Goal: Find specific page/section: Find specific page/section

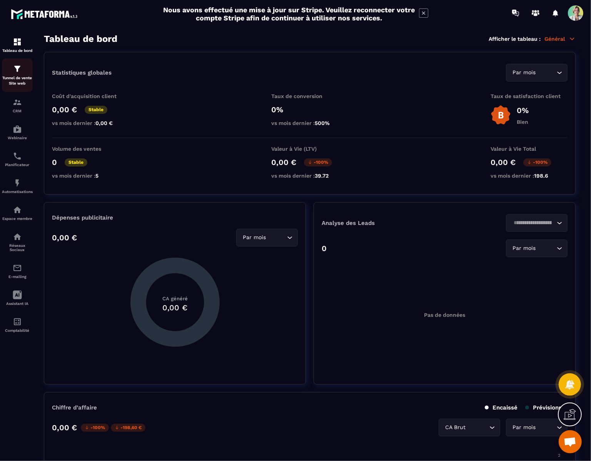
click at [18, 72] on img at bounding box center [17, 68] width 9 height 9
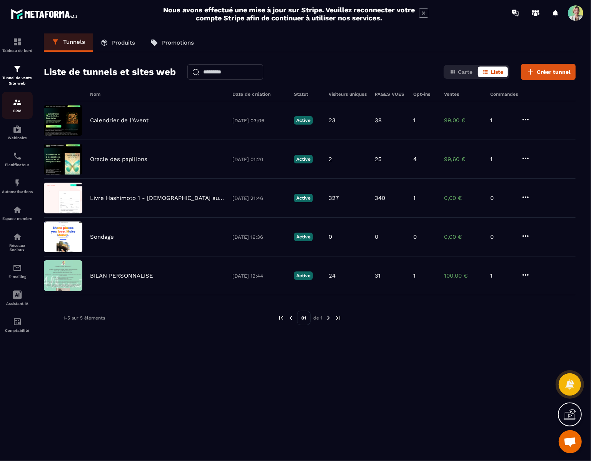
click at [17, 108] on div "CRM" at bounding box center [17, 105] width 31 height 15
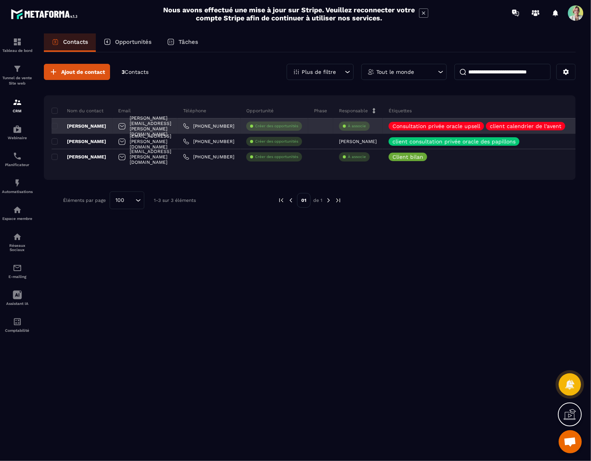
click at [79, 126] on p "[PERSON_NAME]" at bounding box center [79, 126] width 55 height 6
